Goal: Information Seeking & Learning: Learn about a topic

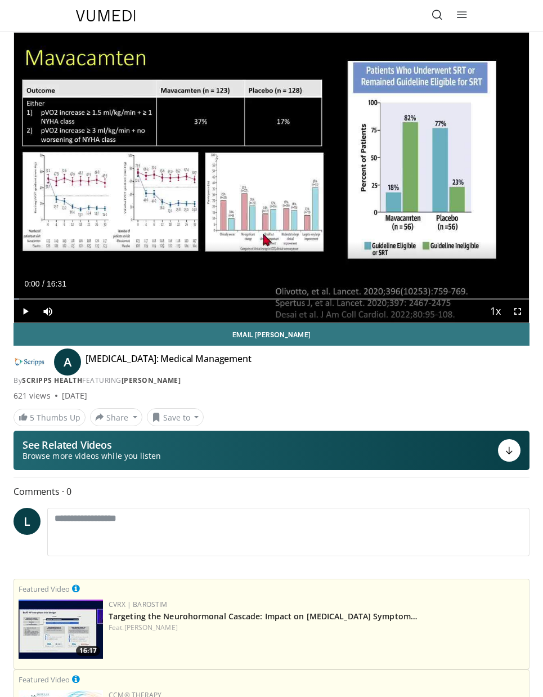
click at [258, 190] on div "10 seconds Tap to unmute" at bounding box center [271, 178] width 515 height 290
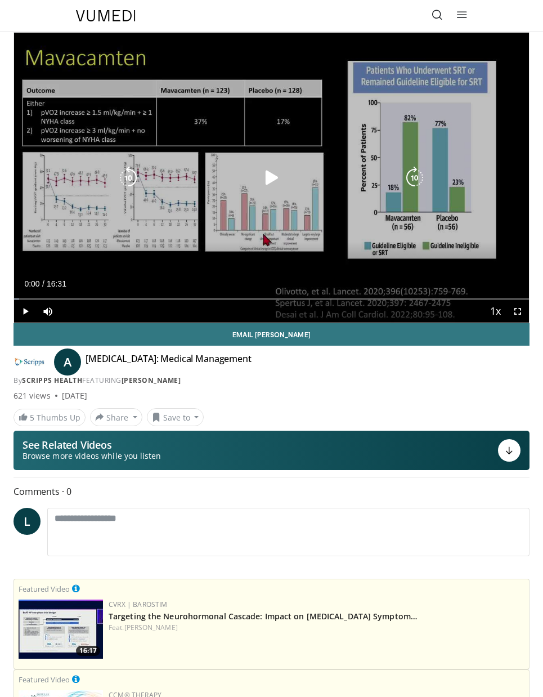
click at [267, 189] on icon "Video Player" at bounding box center [272, 178] width 23 height 23
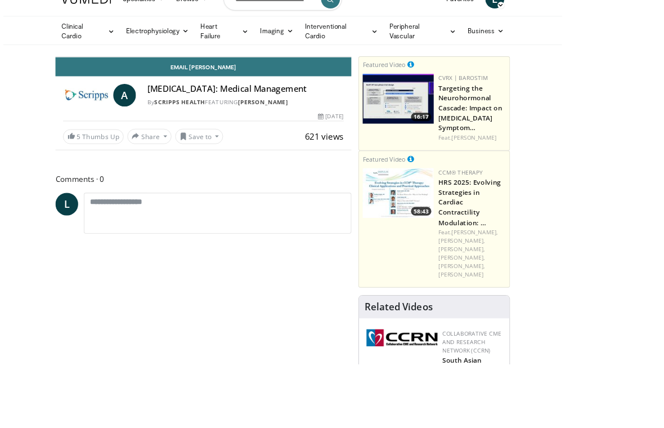
scroll to position [18, 0]
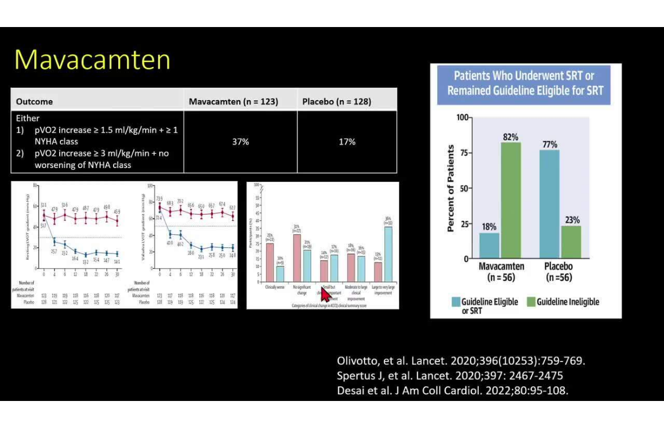
click at [543, 321] on div "10 seconds Tap to unmute" at bounding box center [332, 214] width 664 height 428
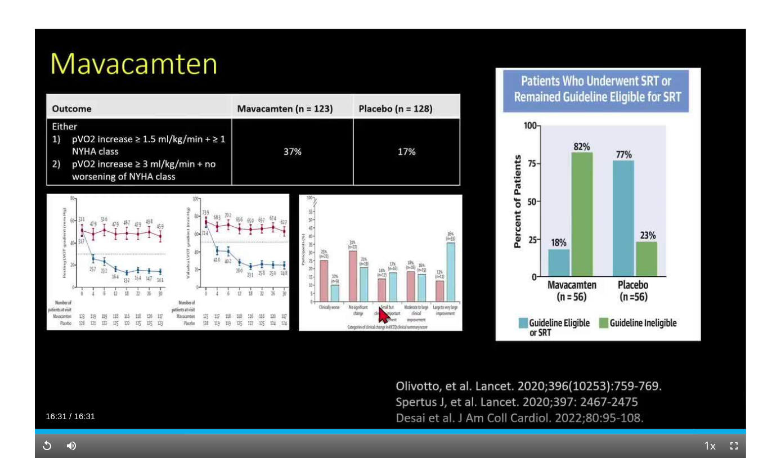
scroll to position [0, 0]
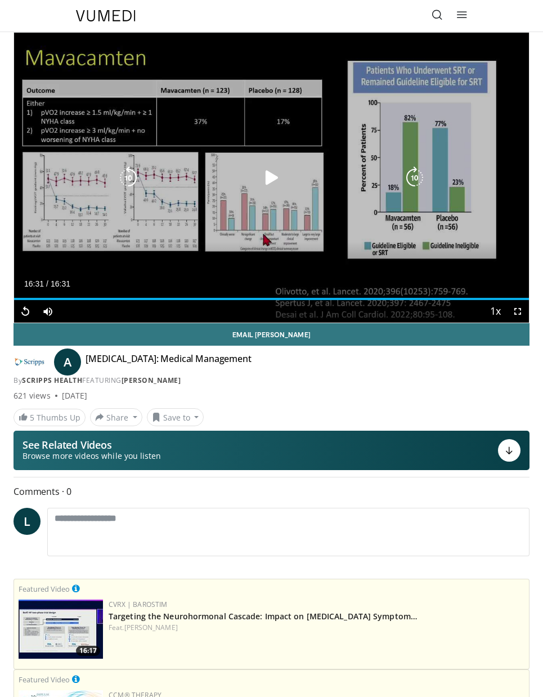
click at [269, 188] on icon "Video Player" at bounding box center [272, 178] width 23 height 23
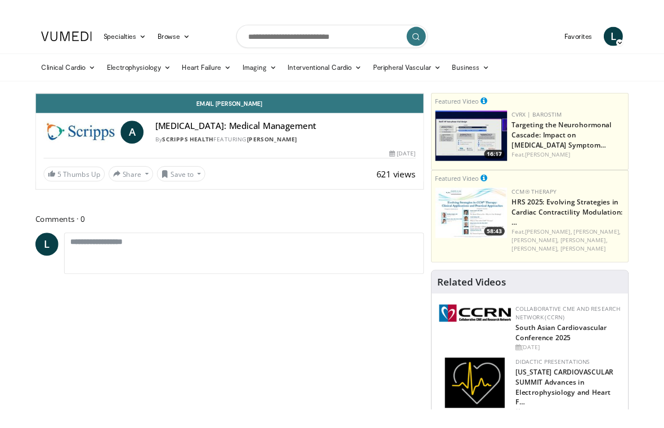
scroll to position [18, 0]
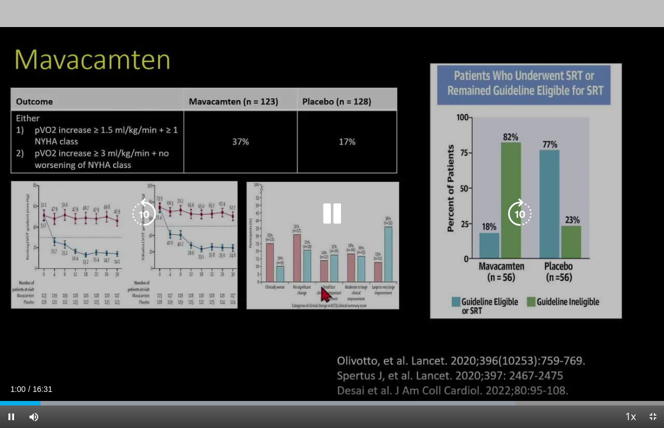
click at [515, 218] on icon "Video Player" at bounding box center [520, 214] width 32 height 32
click at [520, 208] on icon "Video Player" at bounding box center [520, 214] width 32 height 32
click at [521, 220] on icon "Video Player" at bounding box center [520, 214] width 32 height 32
click at [521, 208] on icon "Video Player" at bounding box center [520, 214] width 32 height 32
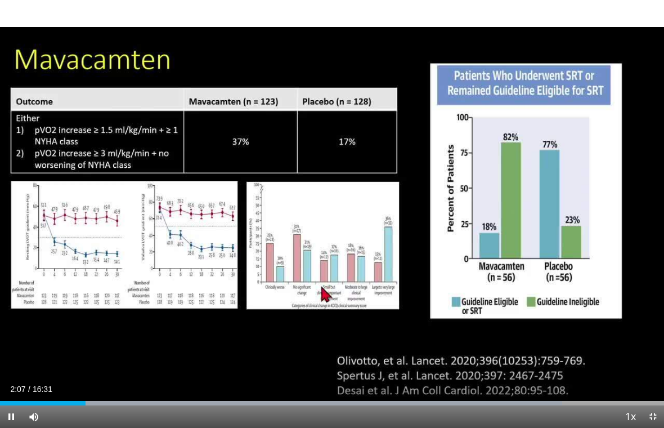
click at [56, 91] on div "40 seconds Tap to unmute" at bounding box center [332, 214] width 664 height 428
click at [43, 79] on div "40 seconds Tap to unmute" at bounding box center [332, 214] width 664 height 428
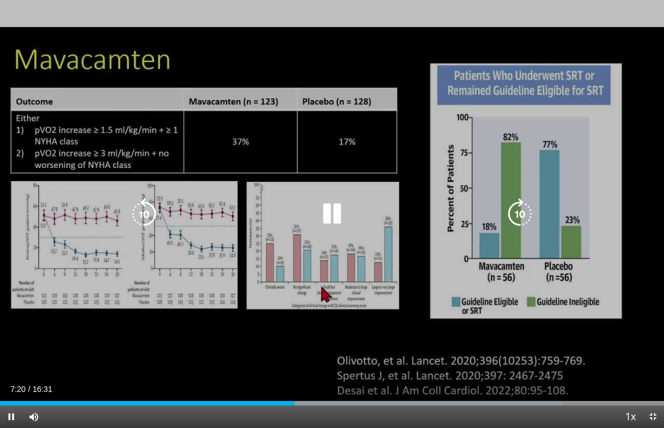
click at [331, 211] on icon "Video Player" at bounding box center [332, 214] width 32 height 32
click at [415, 145] on div "40 seconds Tap to unmute" at bounding box center [332, 214] width 664 height 428
click at [327, 212] on icon "Video Player" at bounding box center [332, 214] width 32 height 32
click at [543, 161] on div "40 seconds Tap to unmute" at bounding box center [332, 214] width 664 height 428
click at [522, 213] on icon "Video Player" at bounding box center [520, 214] width 32 height 32
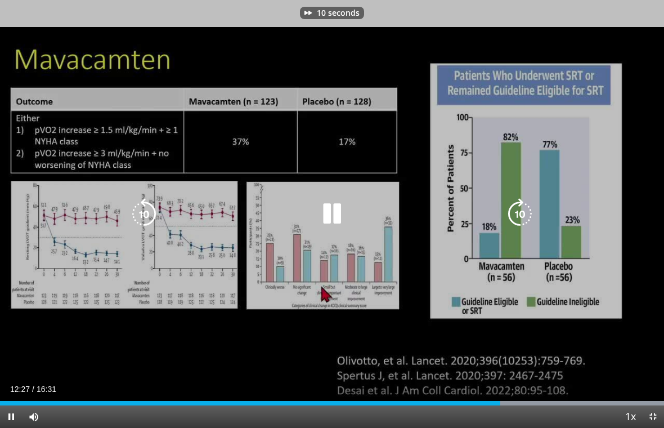
click at [520, 212] on icon "Video Player" at bounding box center [520, 214] width 32 height 32
click at [524, 211] on icon "Video Player" at bounding box center [520, 214] width 32 height 32
click at [520, 211] on icon "Video Player" at bounding box center [520, 214] width 32 height 32
click at [518, 212] on icon "Video Player" at bounding box center [520, 214] width 32 height 32
click at [517, 212] on icon "Video Player" at bounding box center [520, 214] width 32 height 32
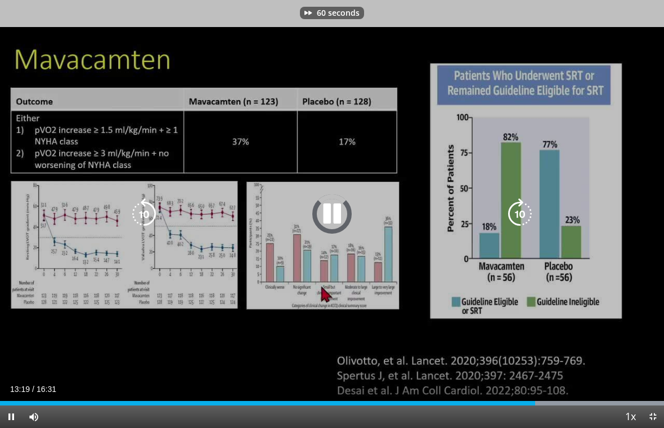
click at [522, 212] on icon "Video Player" at bounding box center [520, 214] width 32 height 32
click at [523, 211] on icon "Video Player" at bounding box center [520, 214] width 32 height 32
click at [521, 211] on icon "Video Player" at bounding box center [520, 214] width 32 height 32
click at [522, 213] on icon "Video Player" at bounding box center [520, 214] width 32 height 32
click at [518, 213] on icon "Video Player" at bounding box center [520, 214] width 32 height 32
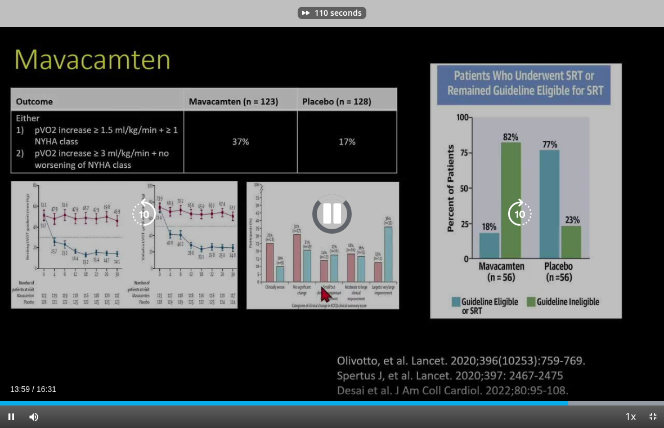
click at [520, 212] on icon "Video Player" at bounding box center [520, 214] width 32 height 32
click at [518, 213] on icon "Video Player" at bounding box center [520, 214] width 32 height 32
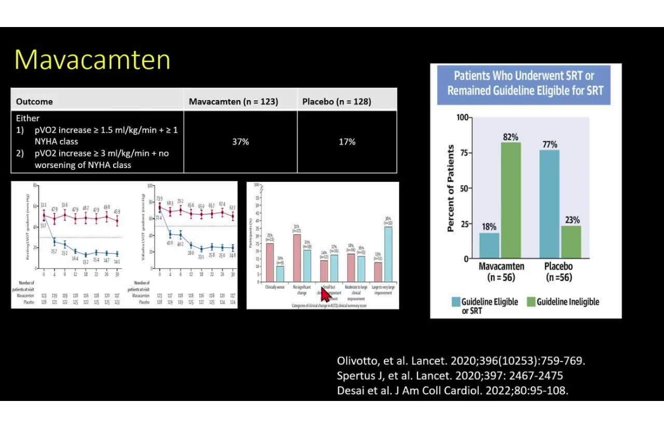
click at [69, 87] on div "130 seconds Tap to unmute" at bounding box center [332, 214] width 664 height 428
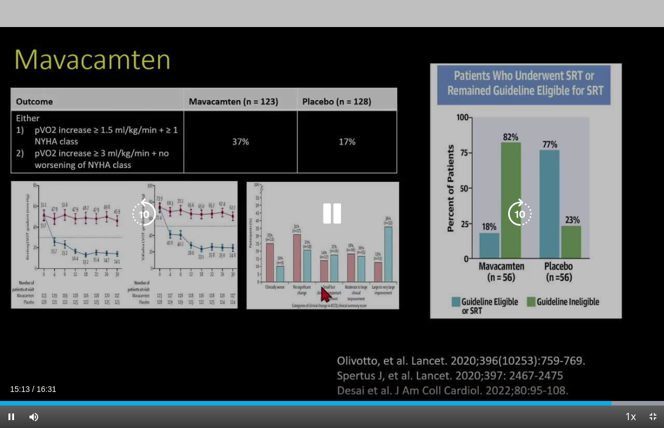
click at [543, 184] on div "130 seconds Tap to unmute" at bounding box center [332, 214] width 664 height 428
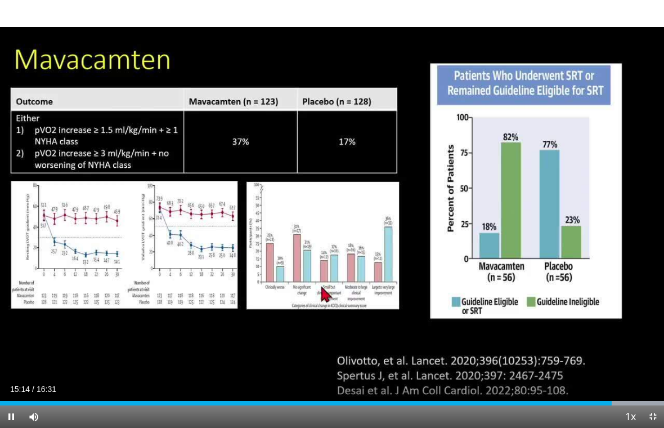
click at [532, 208] on icon "Video Player" at bounding box center [520, 214] width 32 height 32
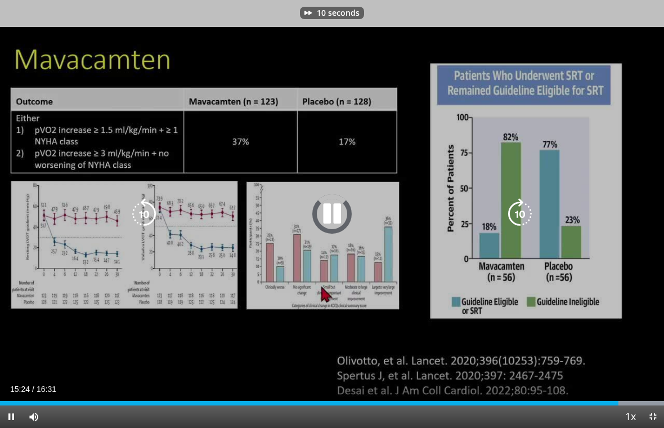
click at [517, 214] on icon "Video Player" at bounding box center [520, 214] width 32 height 32
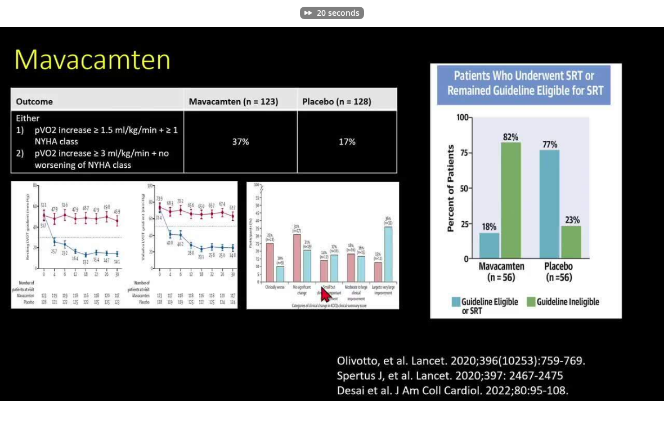
click at [543, 142] on div "20 seconds Tap to unmute" at bounding box center [332, 214] width 664 height 428
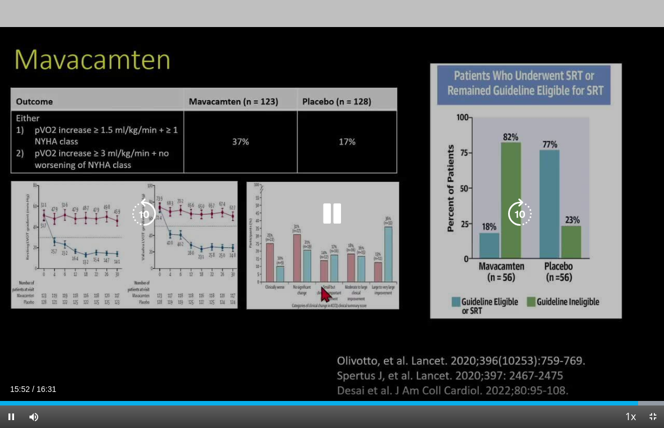
click at [521, 216] on icon "Video Player" at bounding box center [520, 214] width 32 height 32
click at [543, 178] on div "10 seconds Tap to unmute" at bounding box center [332, 214] width 664 height 428
click at [514, 210] on icon "Video Player" at bounding box center [520, 214] width 32 height 32
click at [523, 212] on icon "Video Player" at bounding box center [520, 214] width 32 height 32
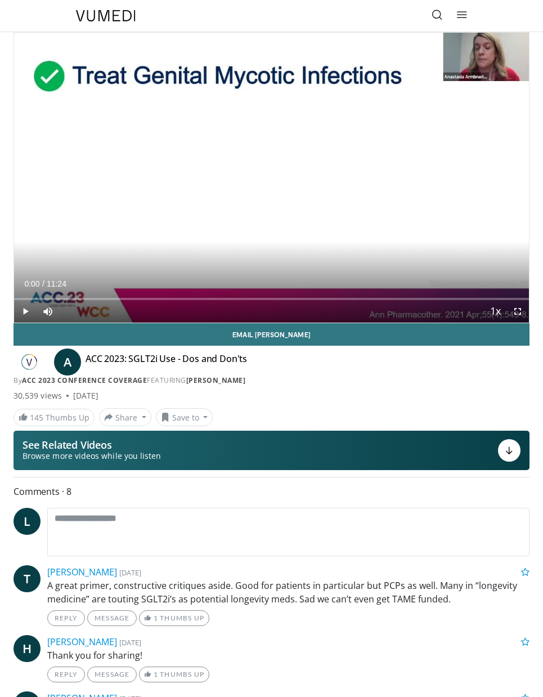
click at [434, 10] on icon at bounding box center [437, 14] width 11 height 11
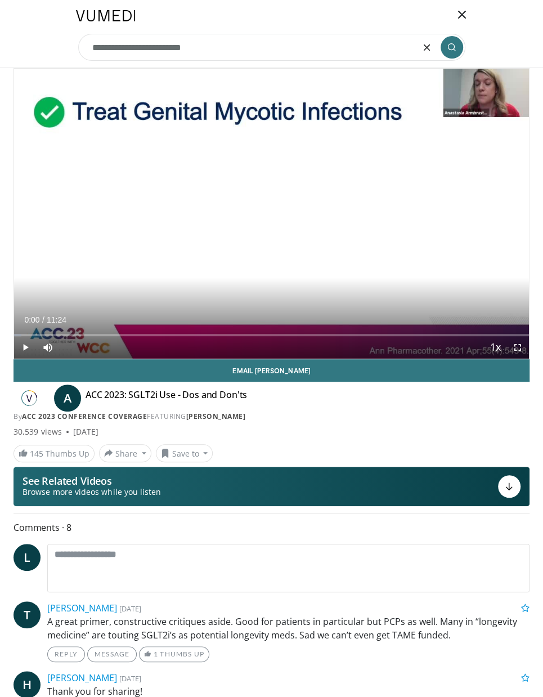
type input "**********"
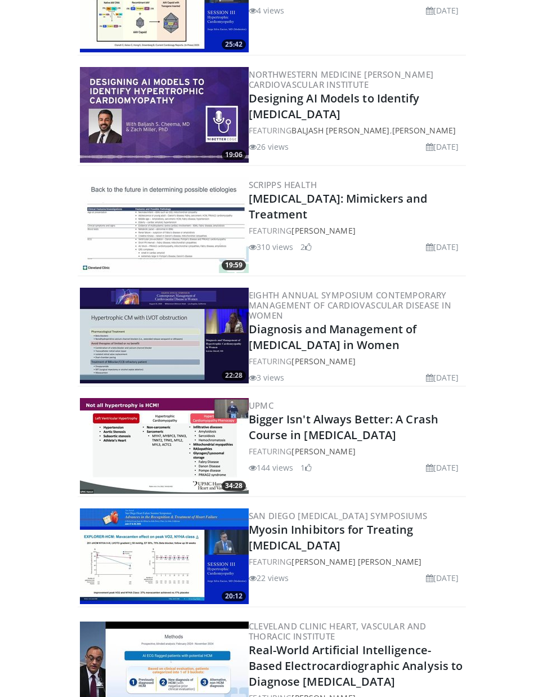
scroll to position [367, 0]
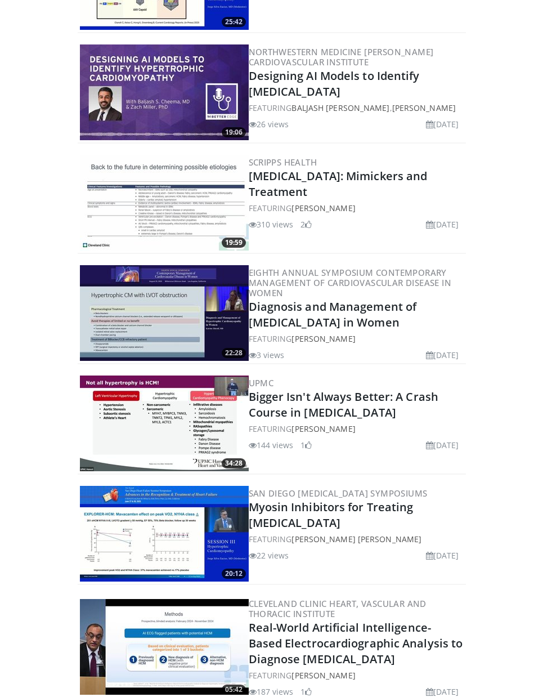
click at [143, 420] on img at bounding box center [164, 423] width 169 height 96
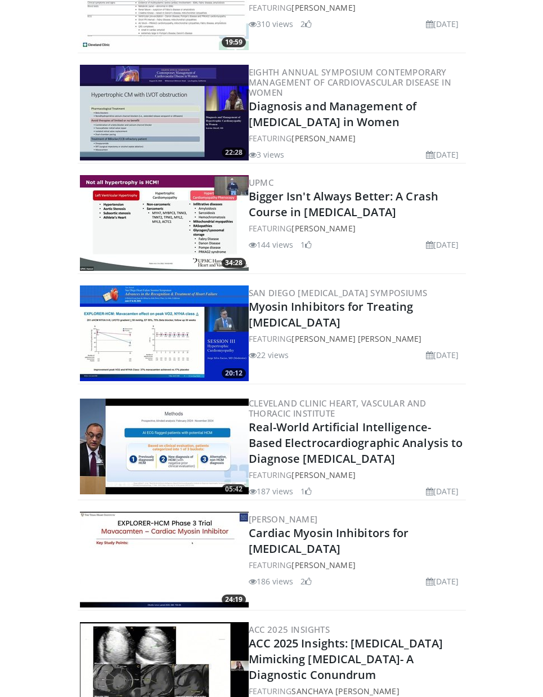
scroll to position [568, 0]
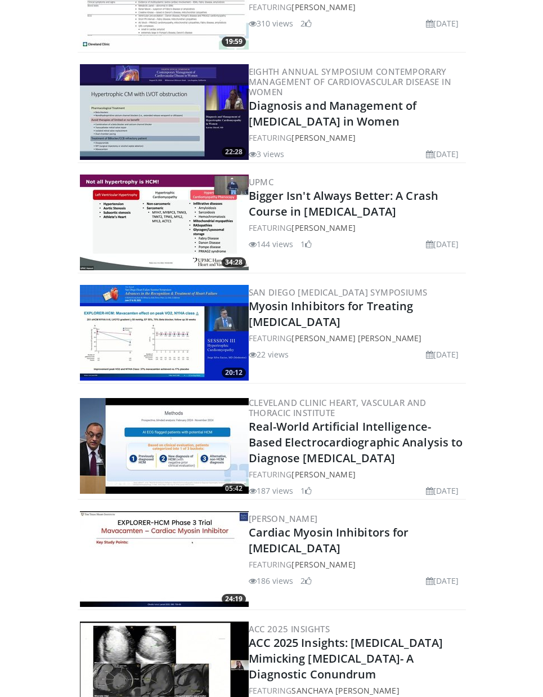
click at [108, 587] on img at bounding box center [164, 559] width 169 height 96
click at [123, 532] on img at bounding box center [164, 559] width 169 height 96
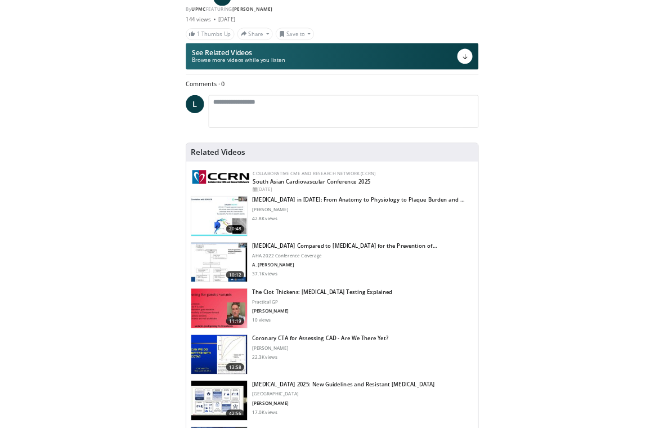
scroll to position [18, 0]
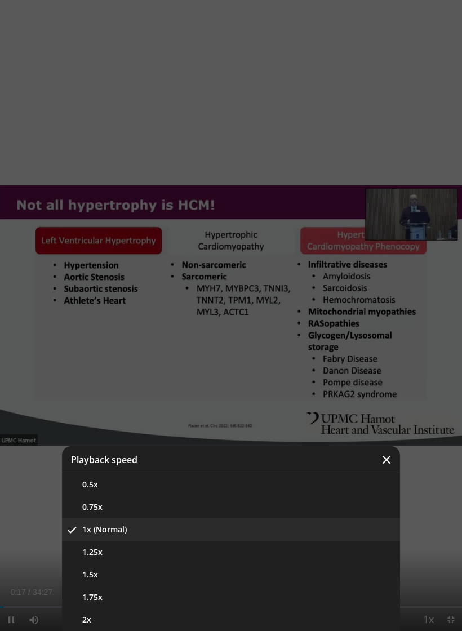
click at [357, 551] on button "1.25x" at bounding box center [231, 551] width 338 height 23
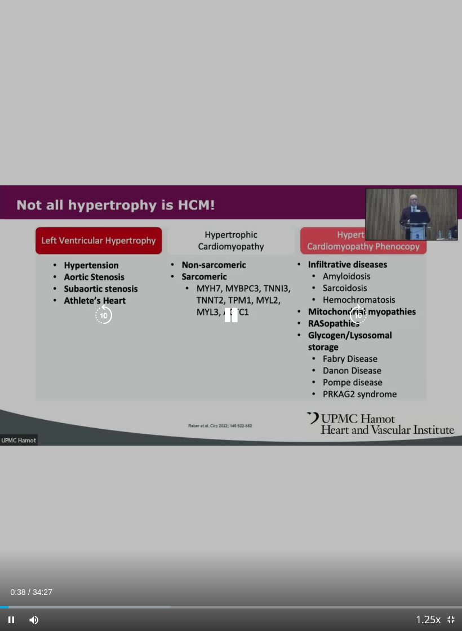
click at [425, 379] on div "10 seconds Tap to unmute" at bounding box center [231, 315] width 462 height 631
click at [230, 311] on icon "Video Player" at bounding box center [231, 315] width 23 height 23
click at [239, 309] on icon "Video Player" at bounding box center [231, 315] width 23 height 23
click at [105, 298] on div "10 seconds Tap to unmute" at bounding box center [231, 315] width 462 height 631
click at [114, 311] on icon "Video Player" at bounding box center [103, 315] width 23 height 23
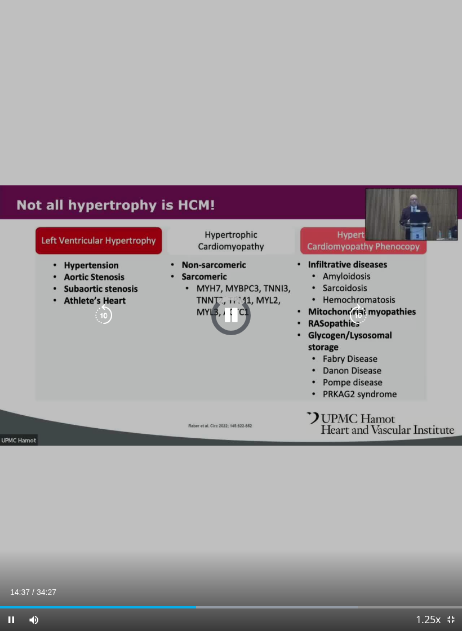
click at [105, 312] on icon "Video Player" at bounding box center [103, 315] width 23 height 23
click at [104, 315] on icon "Video Player" at bounding box center [103, 315] width 23 height 23
click at [104, 309] on icon "Video Player" at bounding box center [103, 315] width 23 height 23
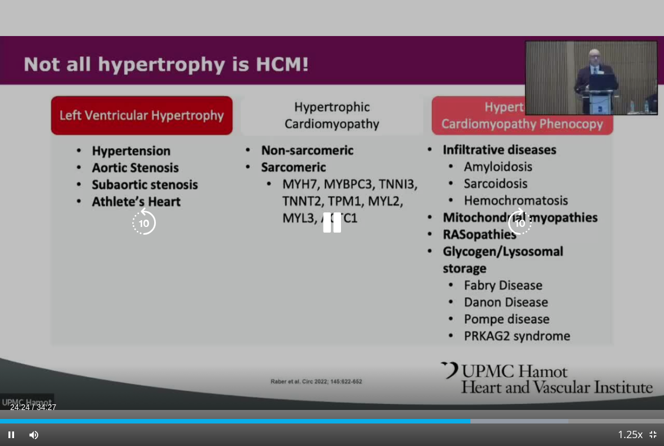
click at [325, 220] on icon "Video Player" at bounding box center [332, 223] width 32 height 32
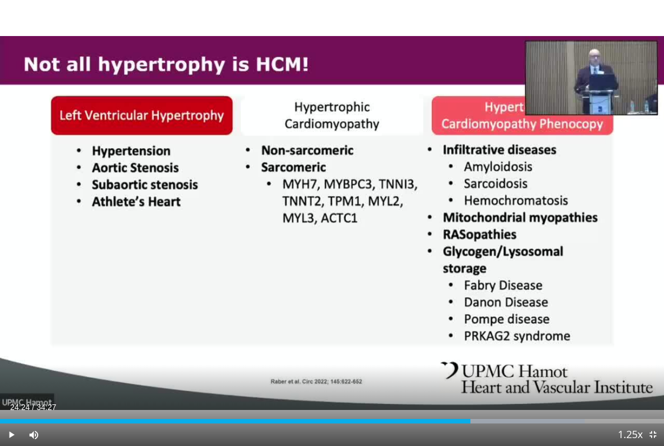
click at [40, 122] on div "30 seconds Tap to unmute" at bounding box center [332, 223] width 664 height 446
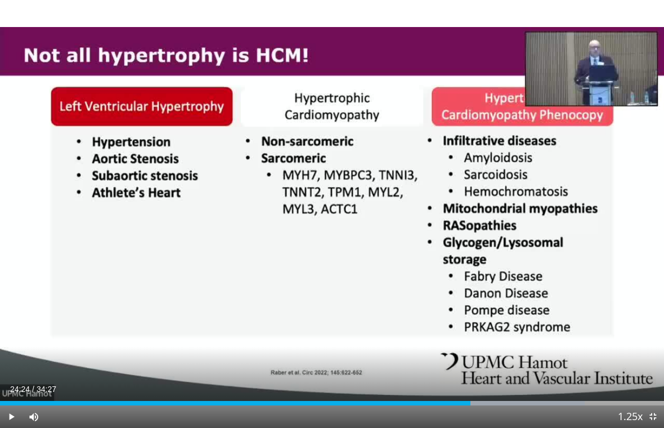
click at [324, 195] on div "30 seconds Tap to unmute" at bounding box center [332, 214] width 664 height 428
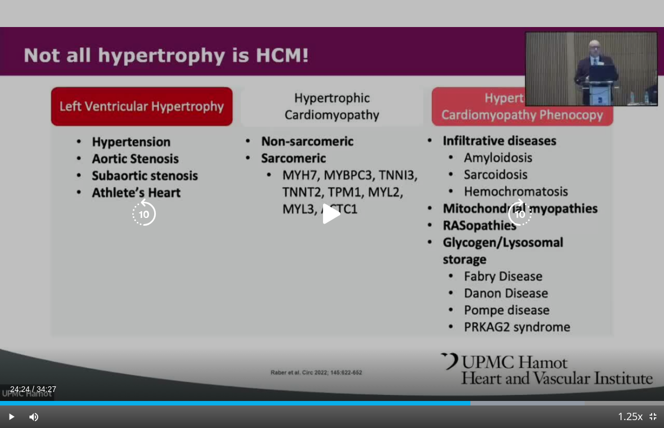
click at [324, 211] on icon "Video Player" at bounding box center [332, 214] width 32 height 32
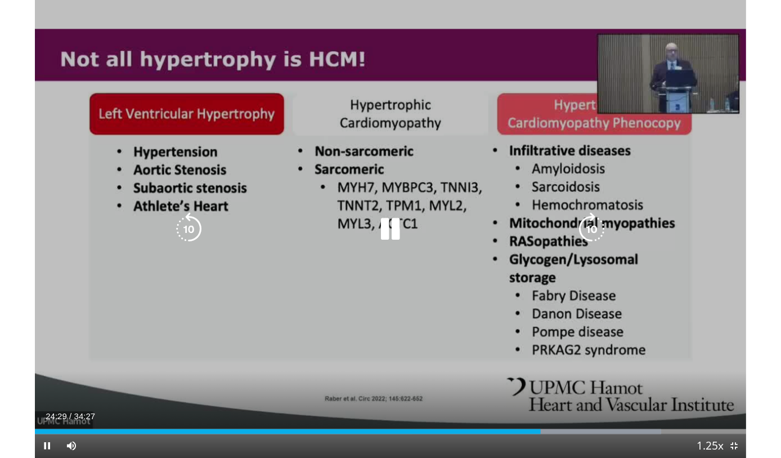
scroll to position [0, 0]
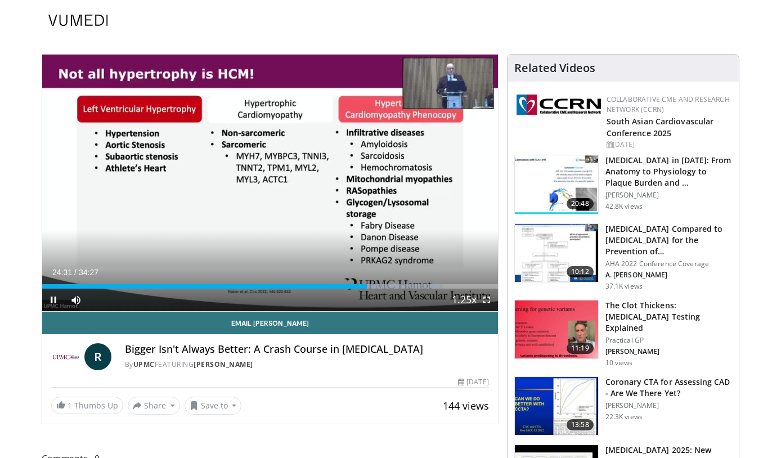
click at [248, 169] on div "30 seconds Tap to unmute" at bounding box center [270, 183] width 456 height 257
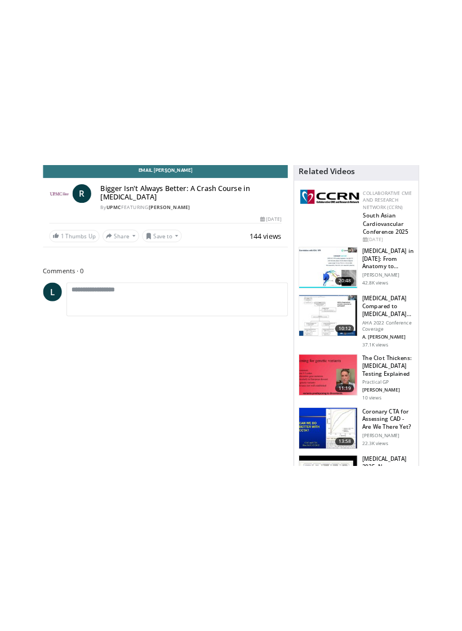
scroll to position [18, 0]
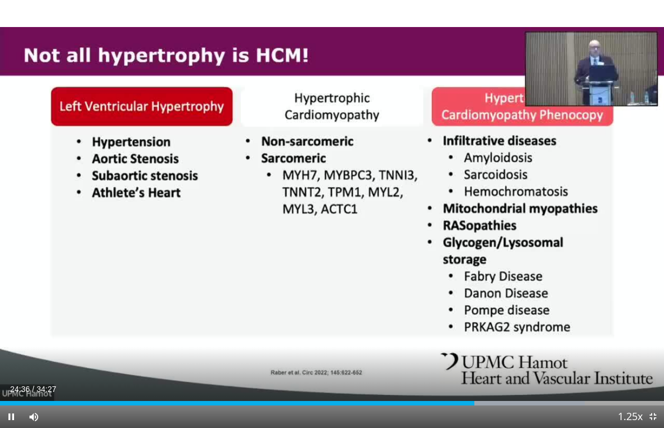
click at [65, 98] on div "30 seconds Tap to unmute" at bounding box center [332, 214] width 664 height 428
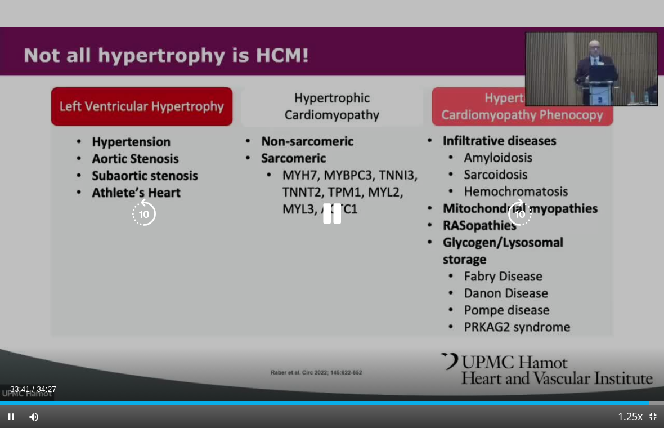
click at [543, 253] on div "30 seconds Tap to unmute" at bounding box center [332, 214] width 664 height 428
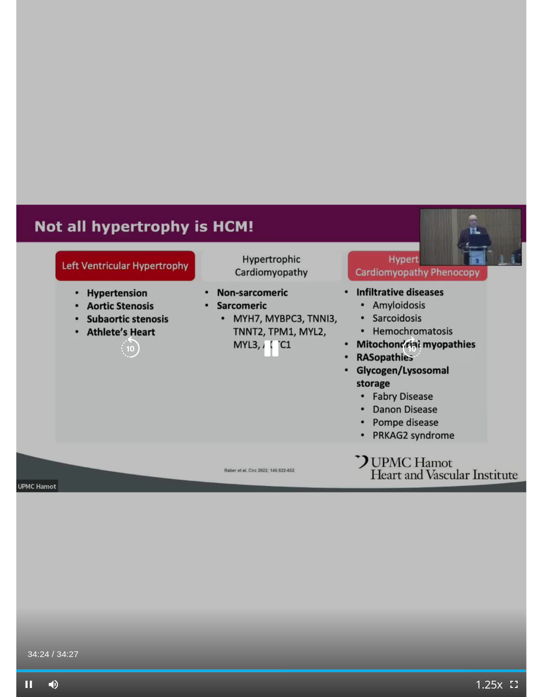
scroll to position [0, 0]
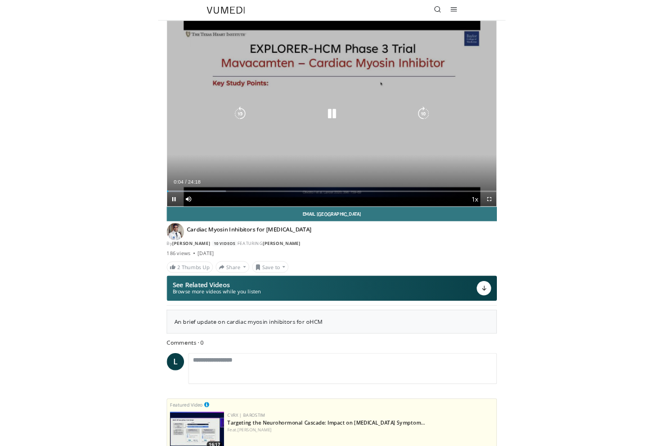
scroll to position [18, 0]
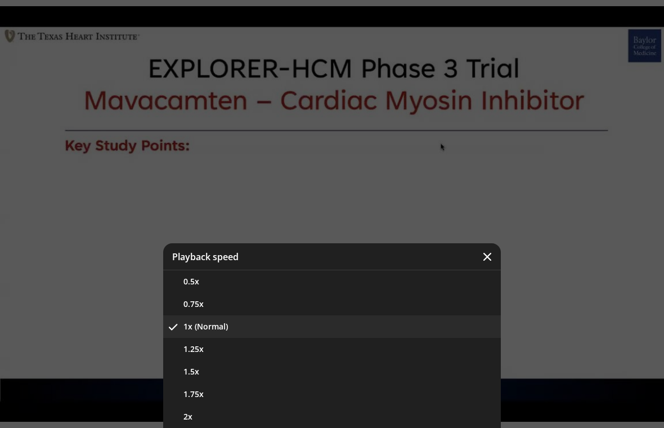
click at [204, 348] on button "1.25x" at bounding box center [332, 349] width 338 height 23
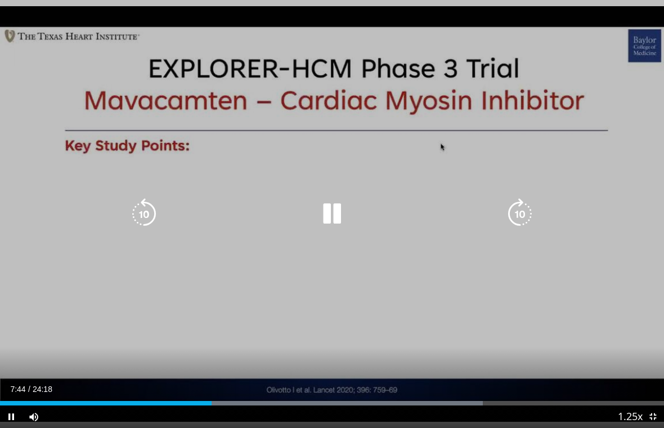
click at [144, 214] on icon "Video Player" at bounding box center [144, 214] width 32 height 32
click at [150, 214] on icon "Video Player" at bounding box center [144, 214] width 32 height 32
click at [149, 211] on icon "Video Player" at bounding box center [144, 214] width 32 height 32
click at [150, 216] on icon "Video Player" at bounding box center [144, 214] width 32 height 32
click at [150, 217] on icon "Video Player" at bounding box center [144, 214] width 32 height 32
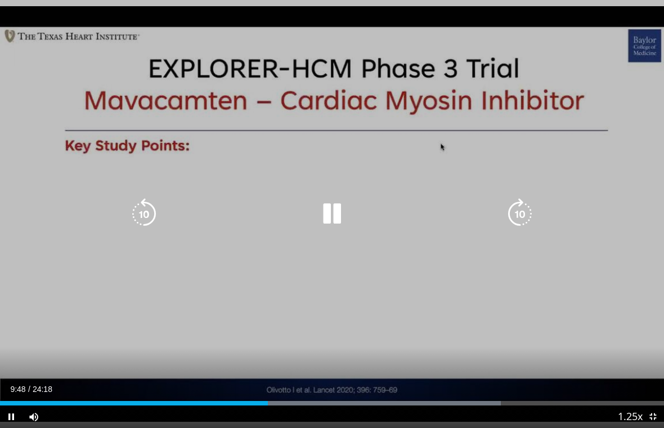
click at [334, 213] on icon "Video Player" at bounding box center [332, 214] width 32 height 32
click at [333, 217] on icon "Video Player" at bounding box center [332, 214] width 32 height 32
click at [148, 206] on icon "Video Player" at bounding box center [144, 214] width 32 height 32
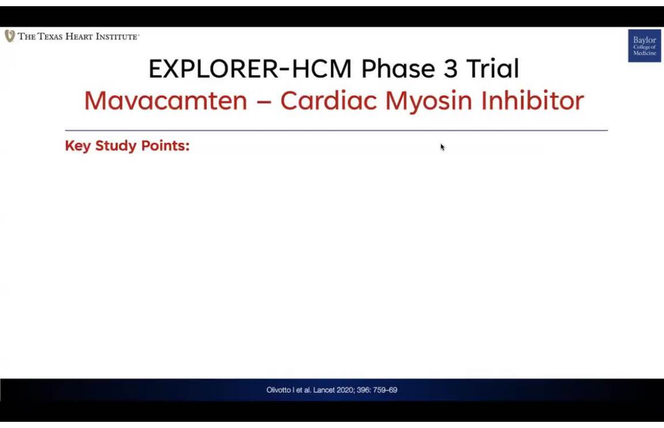
click at [468, 326] on div "10 seconds Tap to unmute" at bounding box center [332, 214] width 664 height 428
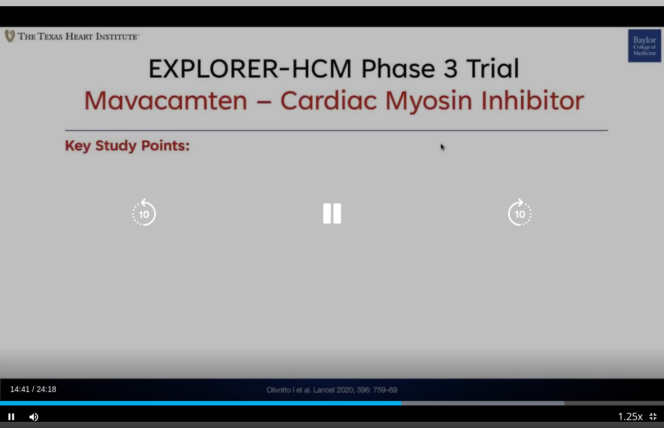
click at [168, 207] on div "Video Player" at bounding box center [332, 214] width 399 height 23
click at [154, 212] on icon "Video Player" at bounding box center [144, 214] width 32 height 32
click at [154, 214] on icon "Video Player" at bounding box center [144, 214] width 32 height 32
click at [340, 211] on icon "Video Player" at bounding box center [332, 214] width 32 height 32
click at [333, 221] on icon "Video Player" at bounding box center [332, 214] width 32 height 32
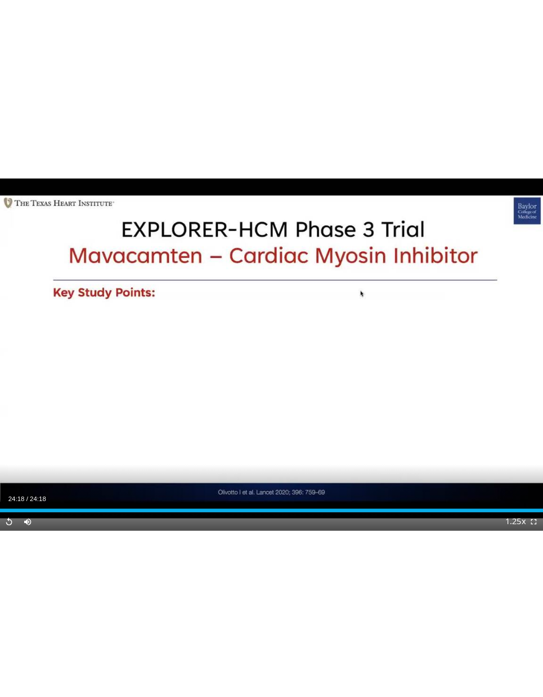
scroll to position [0, 0]
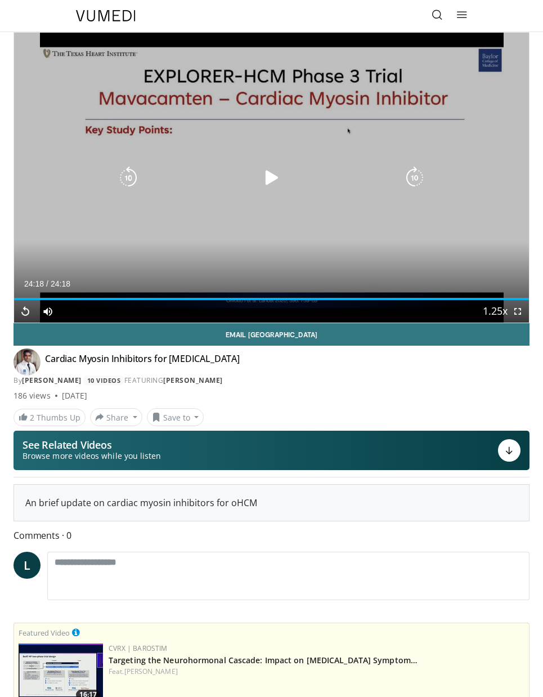
click at [267, 172] on icon "Video Player" at bounding box center [272, 178] width 23 height 23
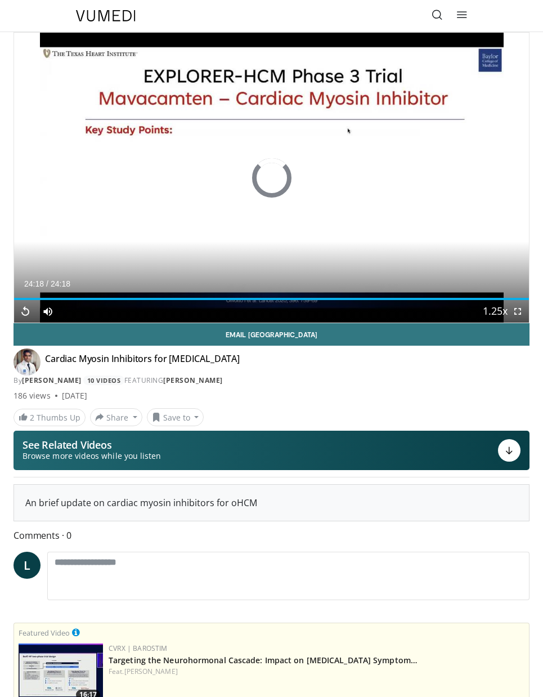
click at [376, 299] on div "Progress Bar" at bounding box center [447, 299] width 144 height 2
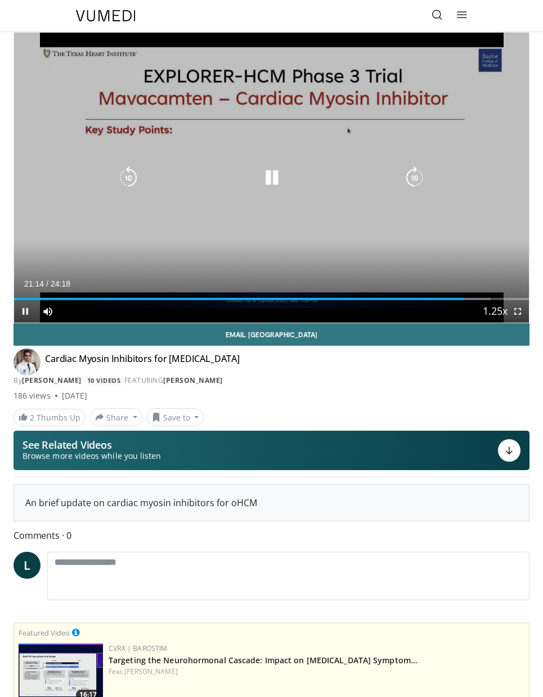
click at [132, 181] on icon "Video Player" at bounding box center [128, 178] width 23 height 23
click at [266, 177] on icon "Video Player" at bounding box center [272, 178] width 23 height 23
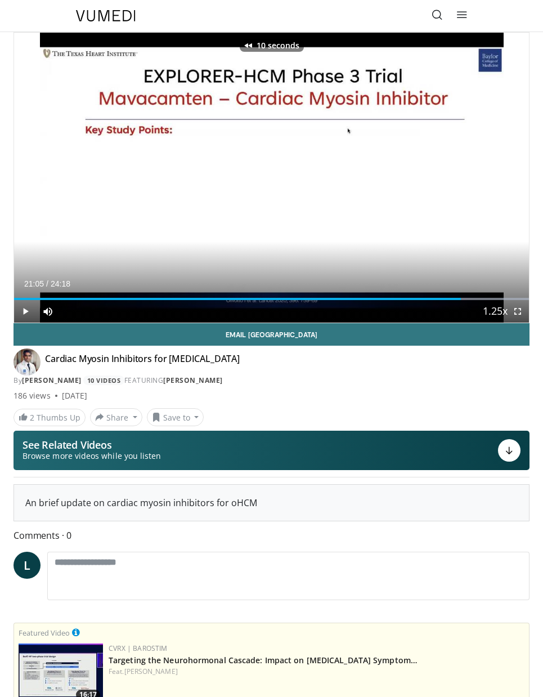
click at [38, 113] on div "10 seconds Tap to unmute" at bounding box center [271, 178] width 515 height 290
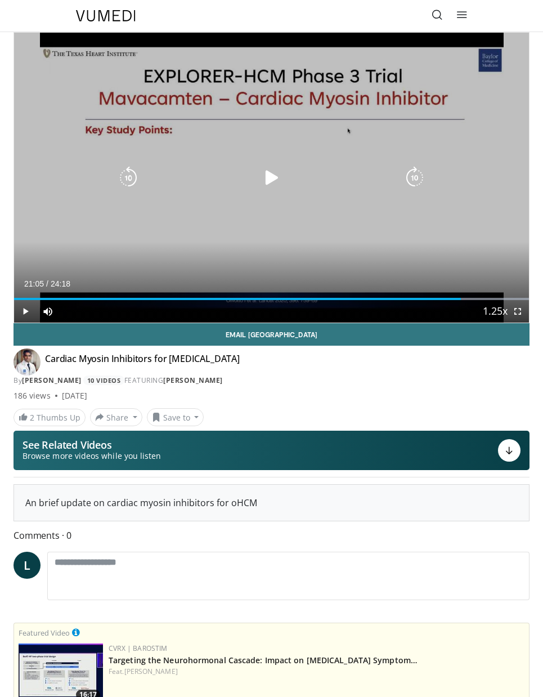
click at [269, 181] on icon "Video Player" at bounding box center [272, 178] width 23 height 23
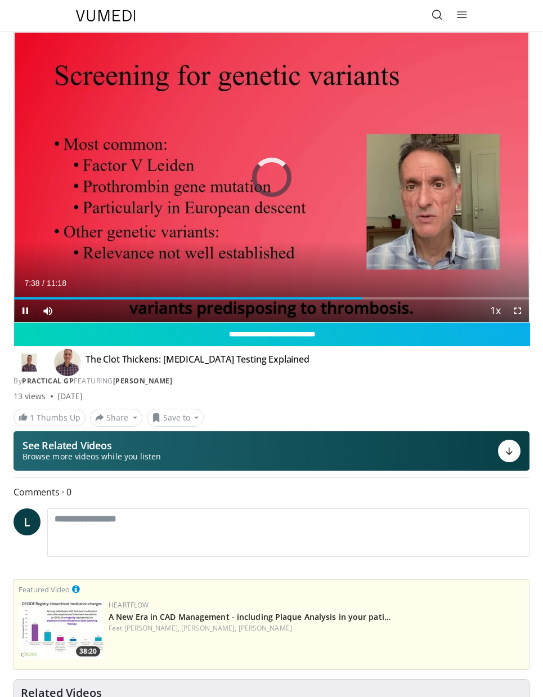
click at [364, 291] on div "Loaded : 33.87%" at bounding box center [271, 294] width 515 height 11
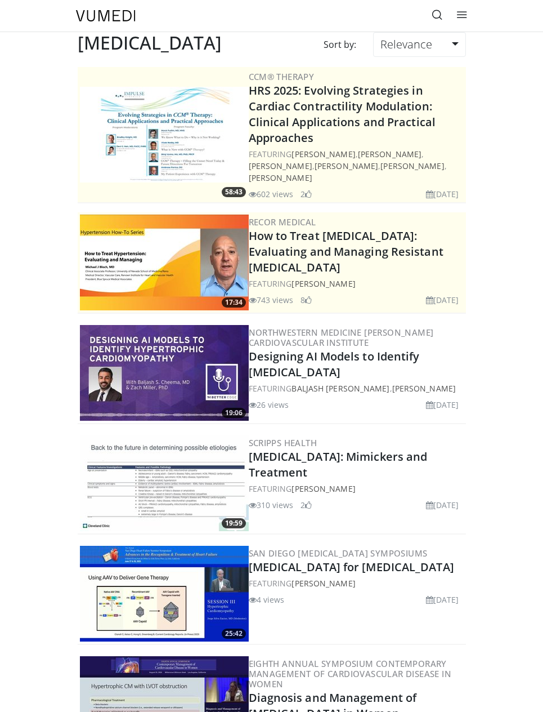
scroll to position [620, 0]
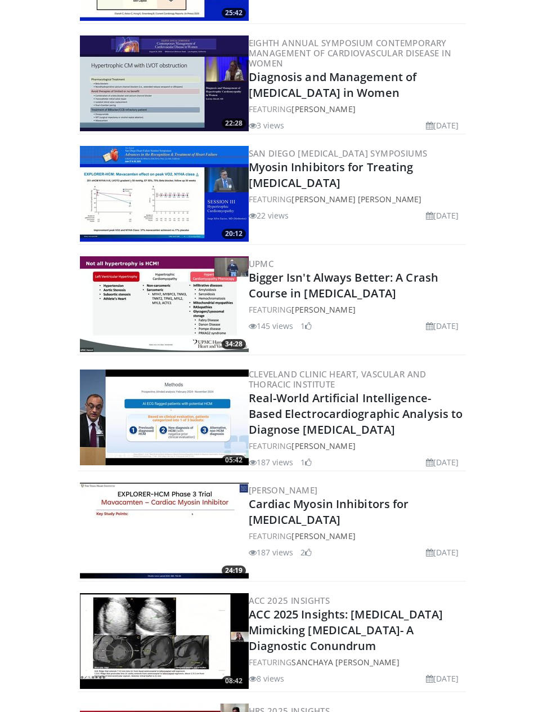
click at [147, 189] on img at bounding box center [164, 194] width 169 height 96
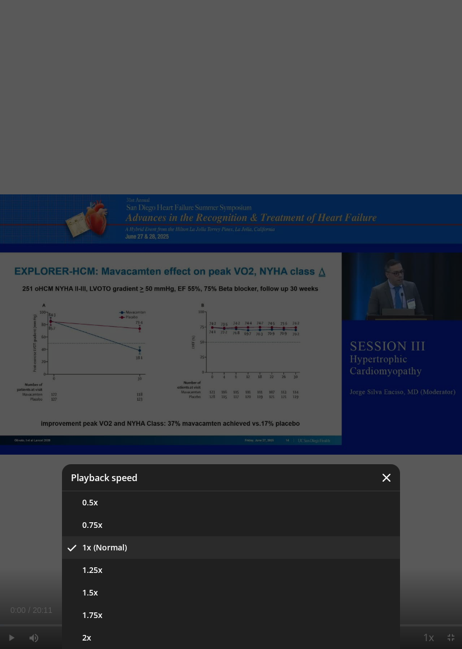
click at [350, 570] on button "1.25x" at bounding box center [231, 569] width 338 height 23
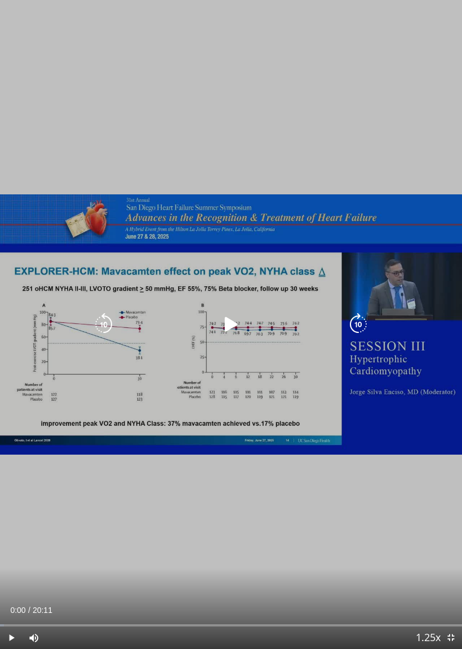
click at [241, 325] on icon "Video Player" at bounding box center [231, 324] width 23 height 23
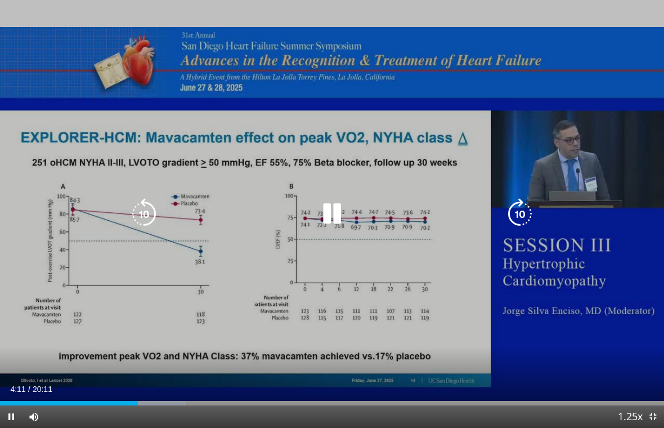
click at [543, 6] on div "10 seconds Tap to unmute" at bounding box center [332, 214] width 664 height 428
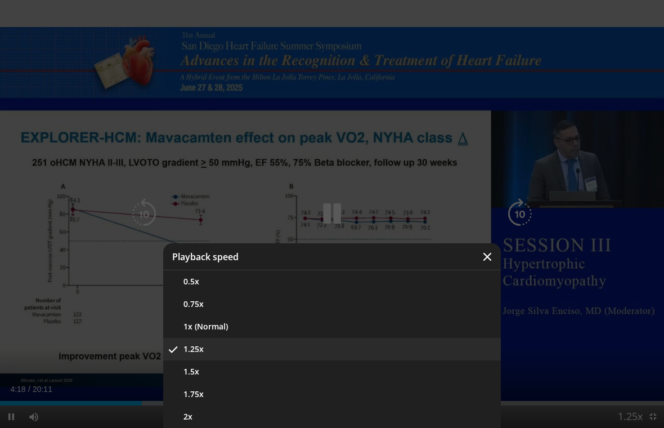
click at [473, 325] on button "1x (Normal)" at bounding box center [332, 326] width 338 height 23
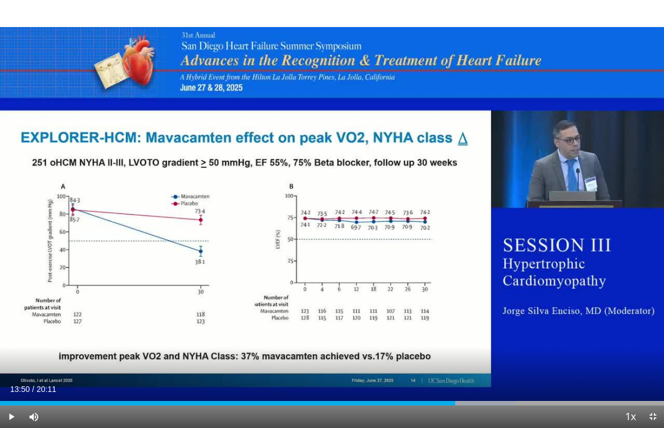
click at [306, 186] on div "10 seconds Tap to unmute" at bounding box center [332, 214] width 664 height 428
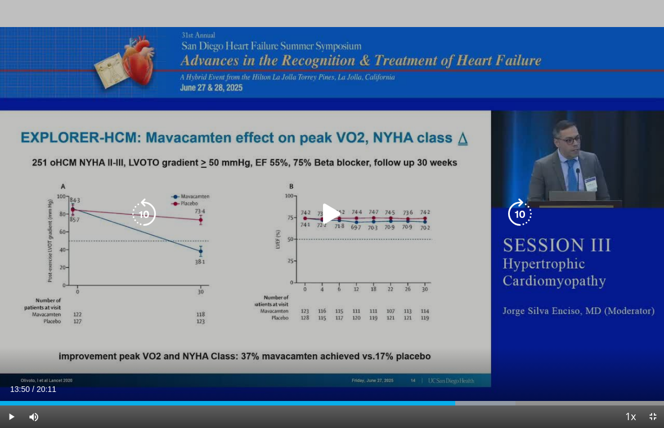
click at [327, 219] on icon "Video Player" at bounding box center [332, 214] width 32 height 32
click at [322, 225] on icon "Video Player" at bounding box center [332, 214] width 32 height 32
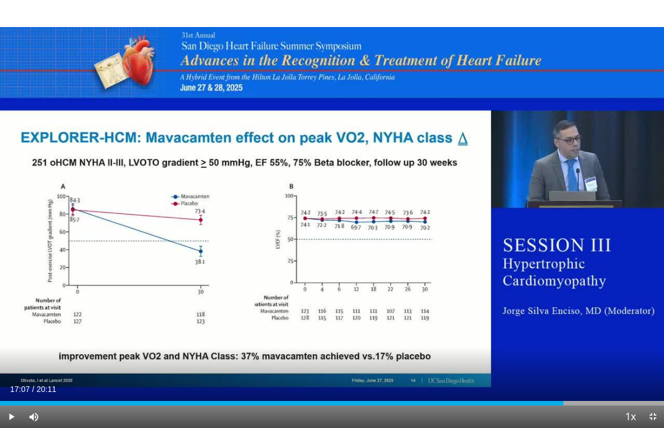
click at [144, 203] on div "10 seconds Tap to unmute" at bounding box center [332, 214] width 664 height 428
click at [299, 253] on div "10 seconds Tap to unmute" at bounding box center [332, 214] width 664 height 428
click at [318, 221] on div "10 seconds Tap to unmute" at bounding box center [332, 214] width 664 height 428
click at [311, 214] on div "10 seconds Tap to unmute" at bounding box center [332, 214] width 664 height 428
click at [314, 224] on div "10 seconds Tap to unmute" at bounding box center [332, 214] width 664 height 428
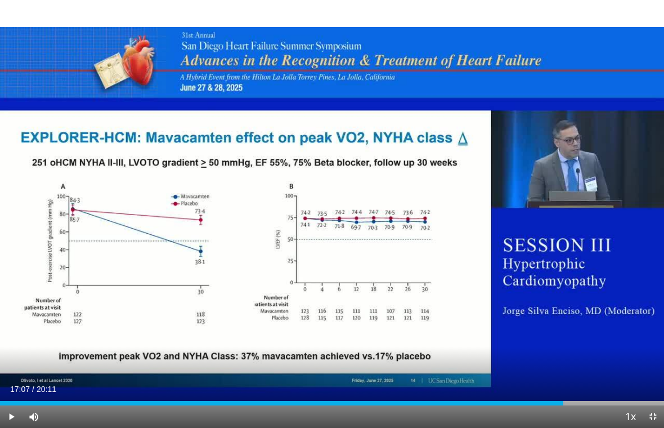
click at [247, 285] on div "10 seconds Tap to unmute" at bounding box center [332, 214] width 664 height 428
click at [327, 205] on div "10 seconds Tap to unmute" at bounding box center [332, 214] width 664 height 428
